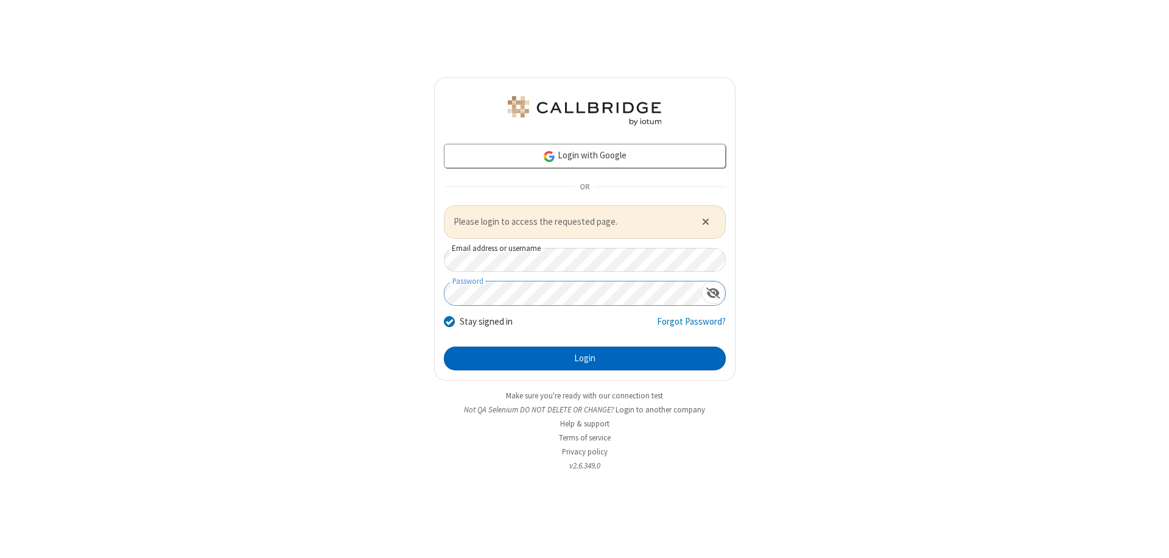
click at [585, 358] on button "Login" at bounding box center [585, 358] width 282 height 24
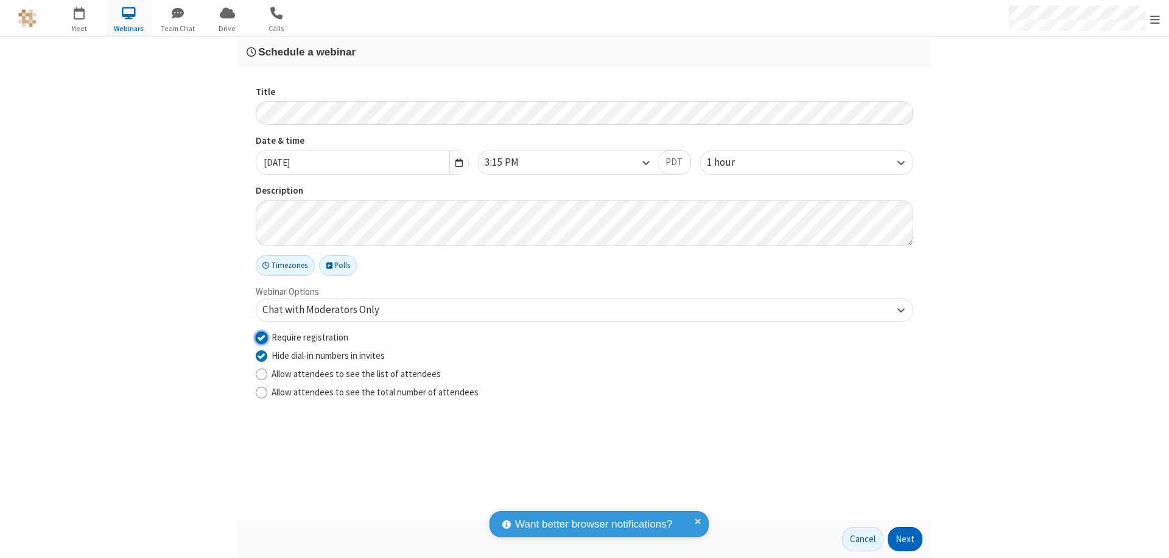
click at [261, 337] on input "Require registration" at bounding box center [262, 337] width 12 height 13
checkbox input "false"
click at [905, 539] on button "Next" at bounding box center [905, 539] width 35 height 24
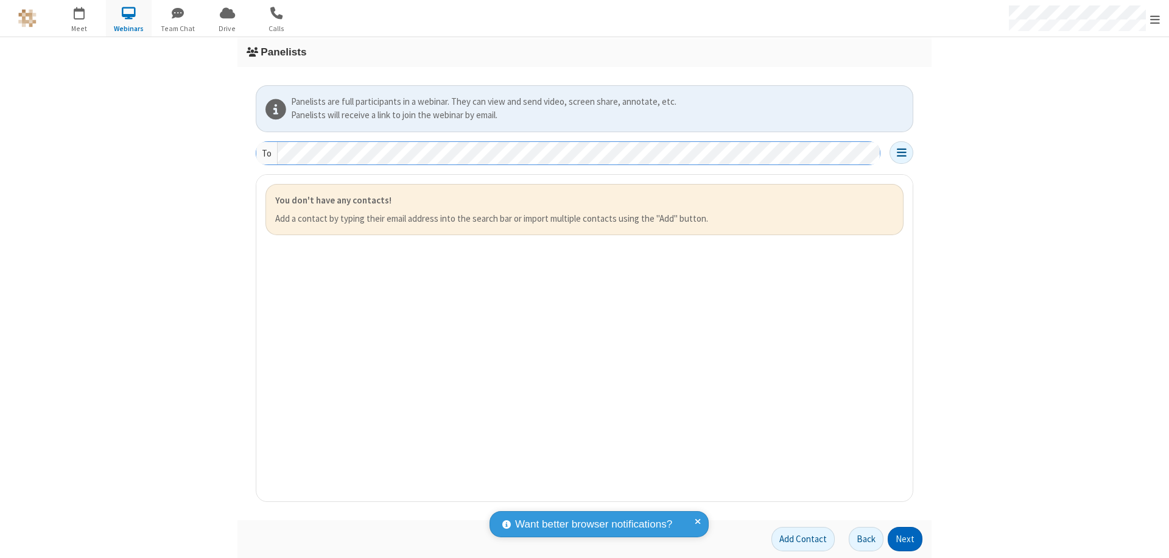
click at [905, 539] on button "Next" at bounding box center [905, 539] width 35 height 24
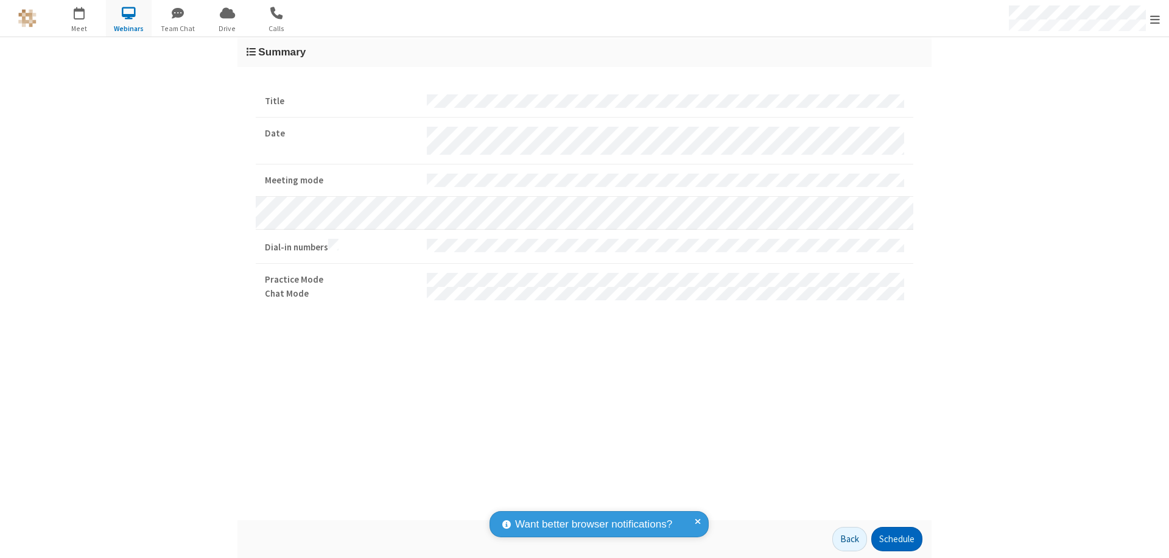
click at [896, 539] on button "Schedule" at bounding box center [896, 539] width 51 height 24
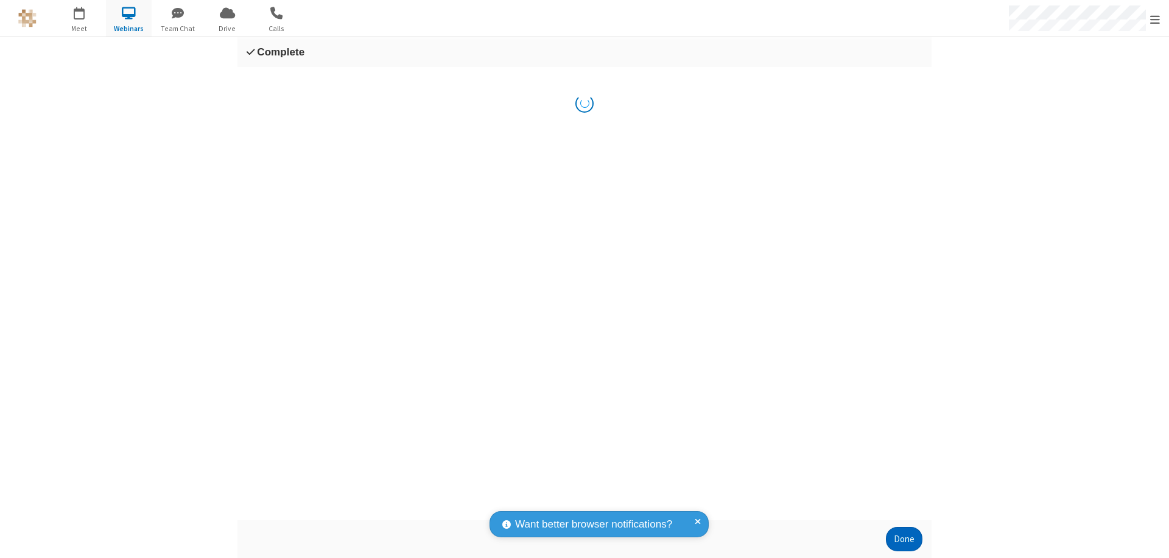
click at [904, 539] on button "Done" at bounding box center [904, 539] width 37 height 24
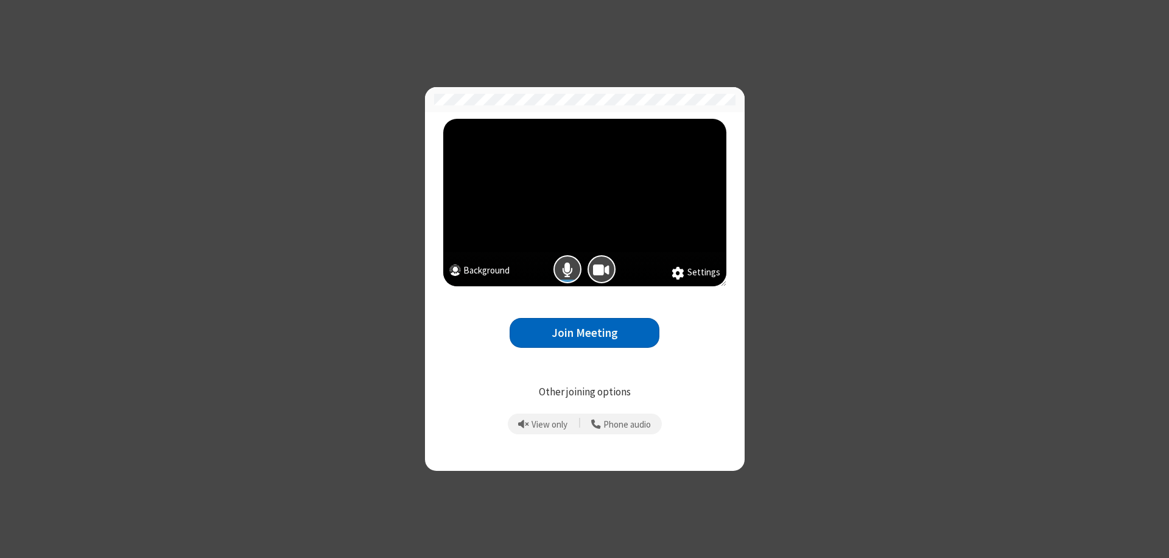
click at [585, 332] on button "Join Meeting" at bounding box center [585, 333] width 150 height 30
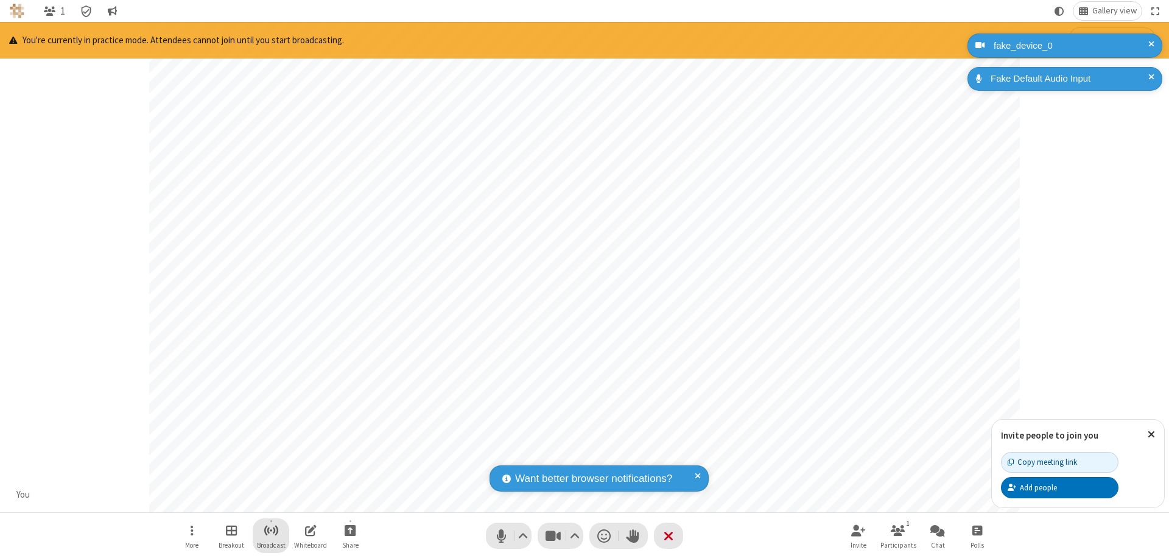
click at [270, 530] on span "Start broadcast" at bounding box center [271, 529] width 15 height 15
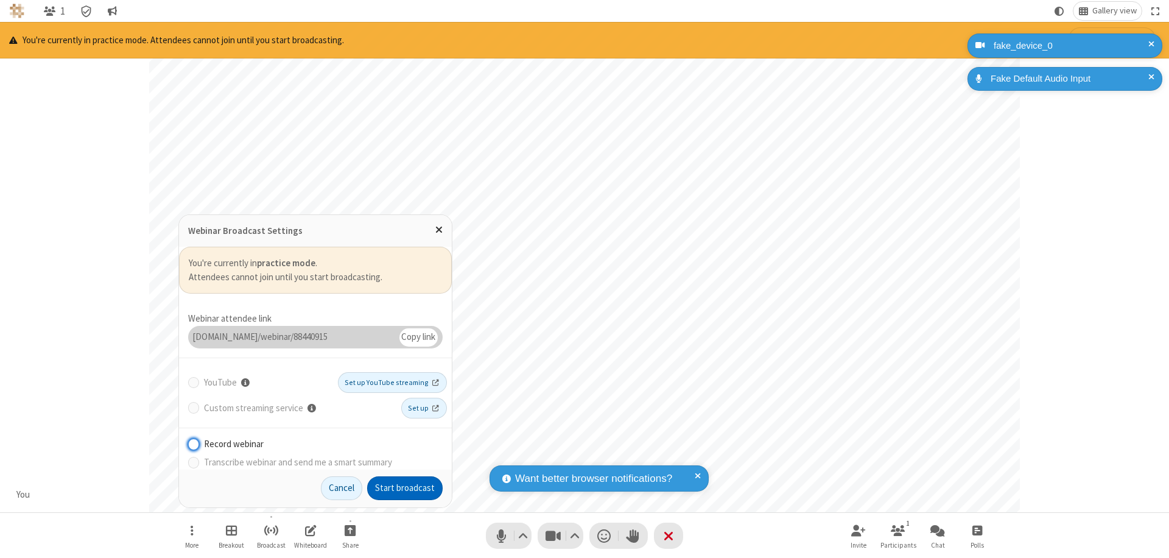
click at [405, 488] on button "Start broadcast" at bounding box center [405, 488] width 76 height 24
